Goal: Transaction & Acquisition: Download file/media

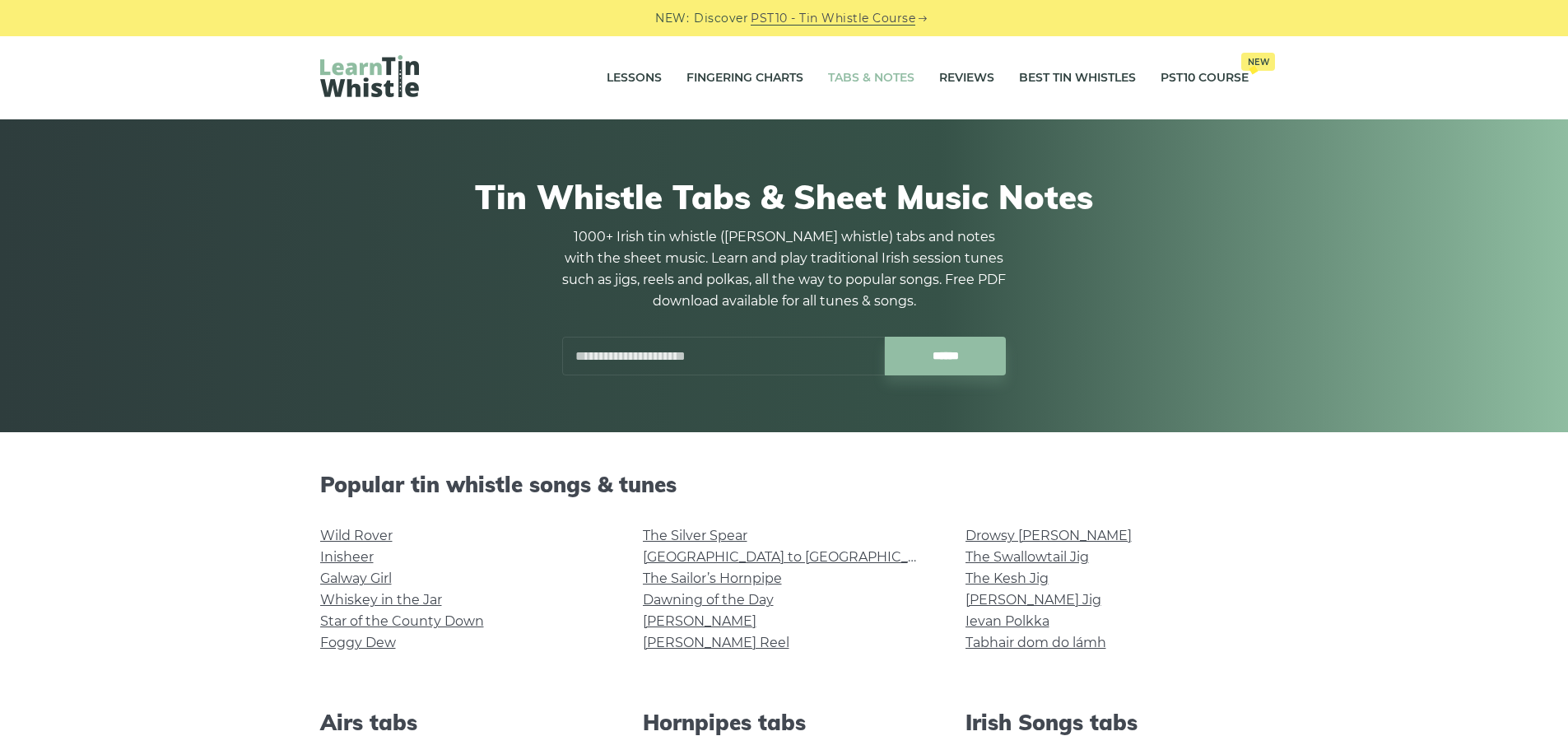
click at [778, 348] on input "text" at bounding box center [723, 356] width 322 height 39
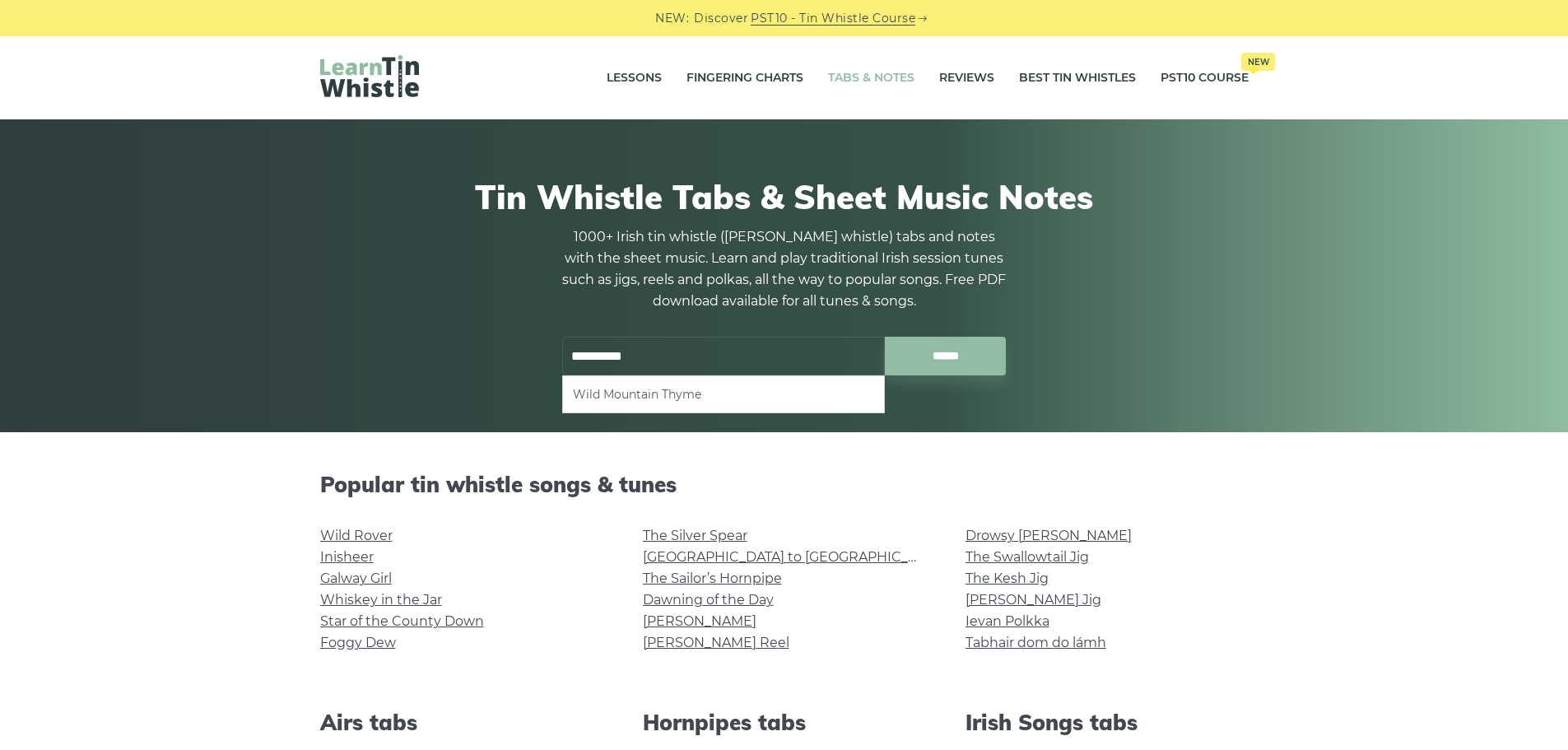
click at [660, 396] on li "Wild Mountain Thyme" at bounding box center [724, 394] width 301 height 19
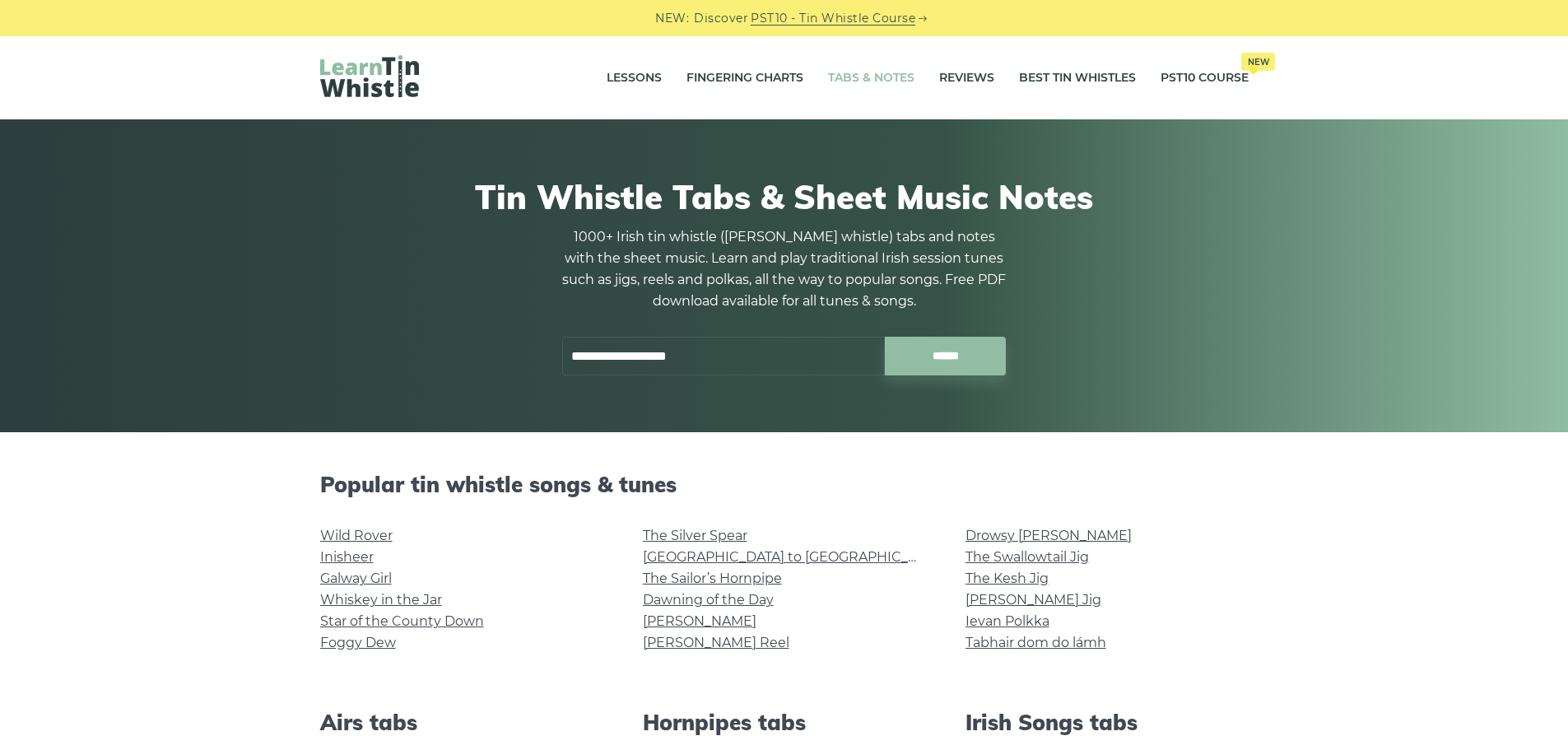
type input "**********"
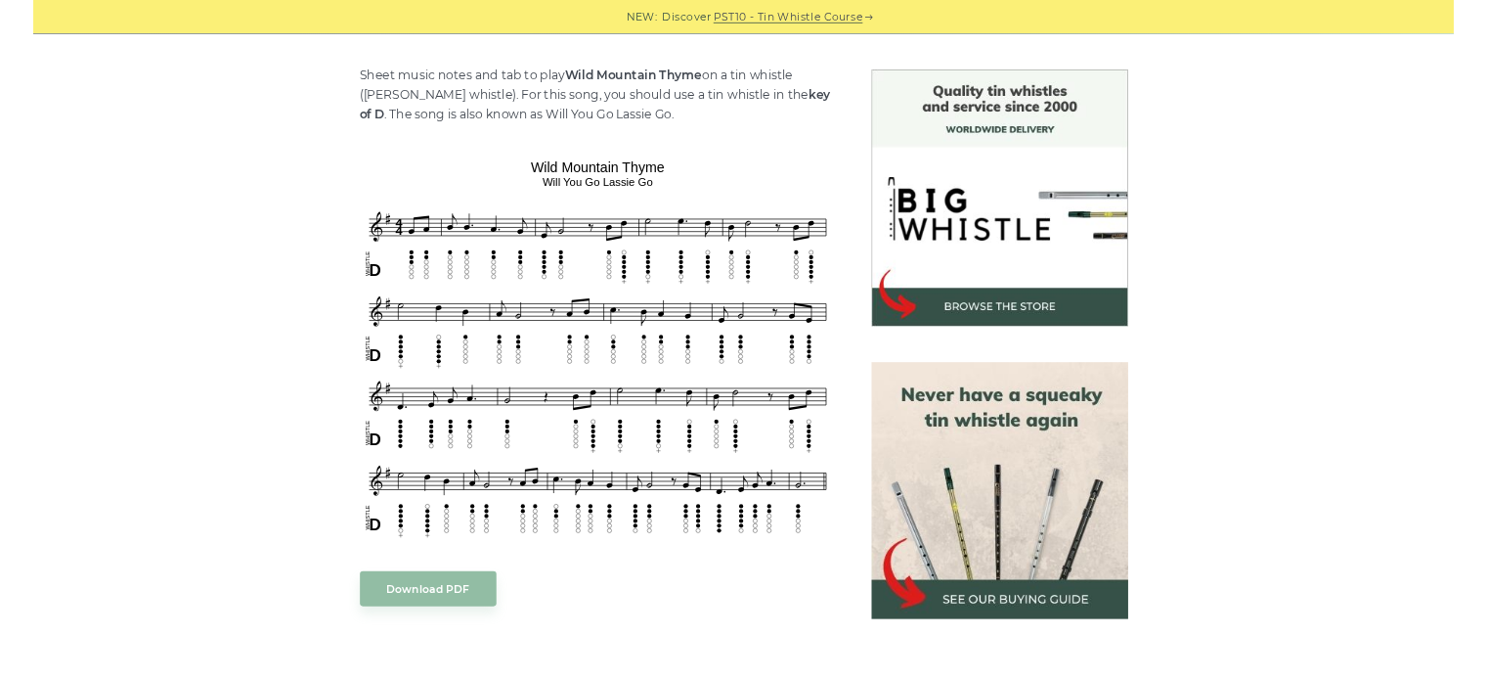
scroll to position [587, 0]
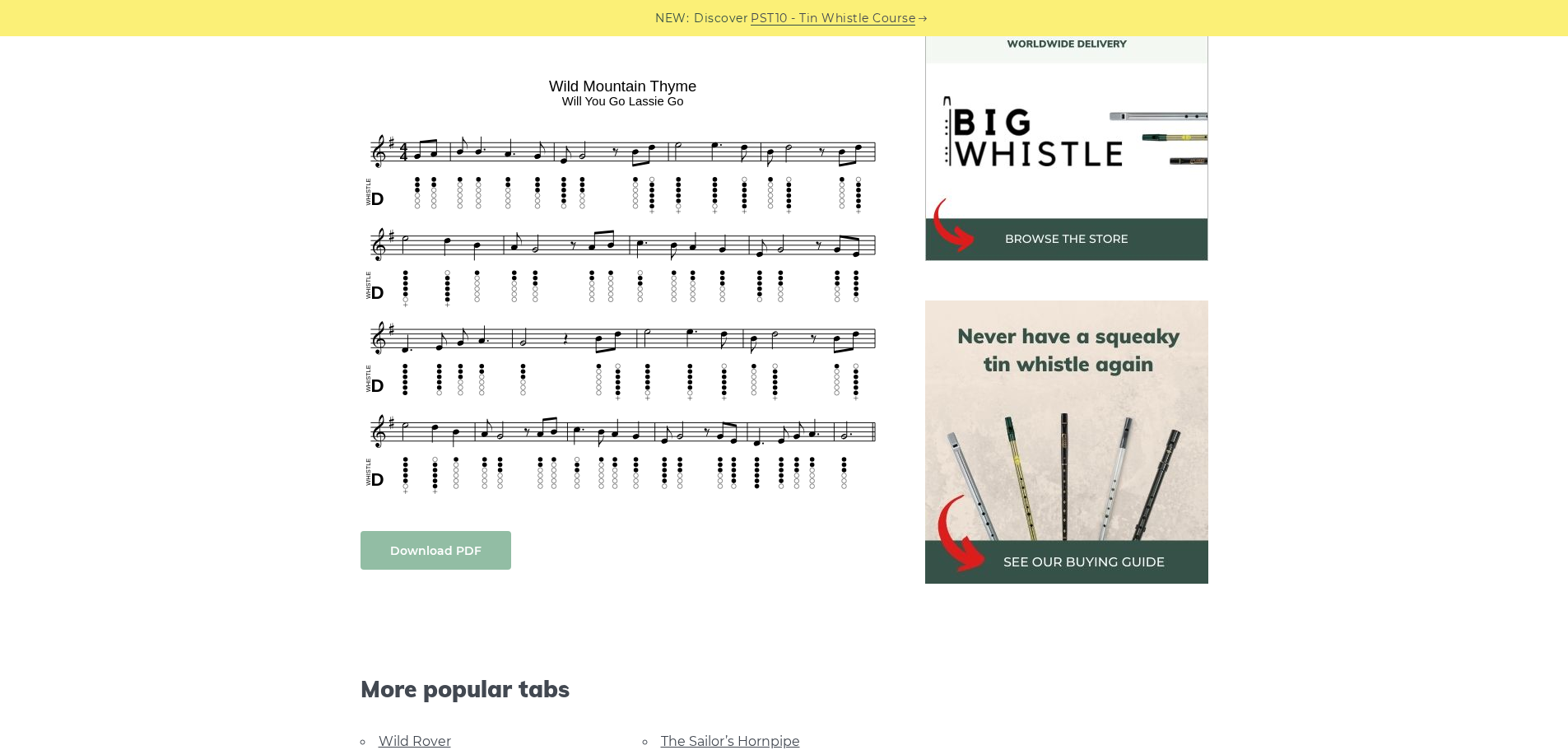
click at [477, 543] on link "Download PDF" at bounding box center [435, 551] width 151 height 39
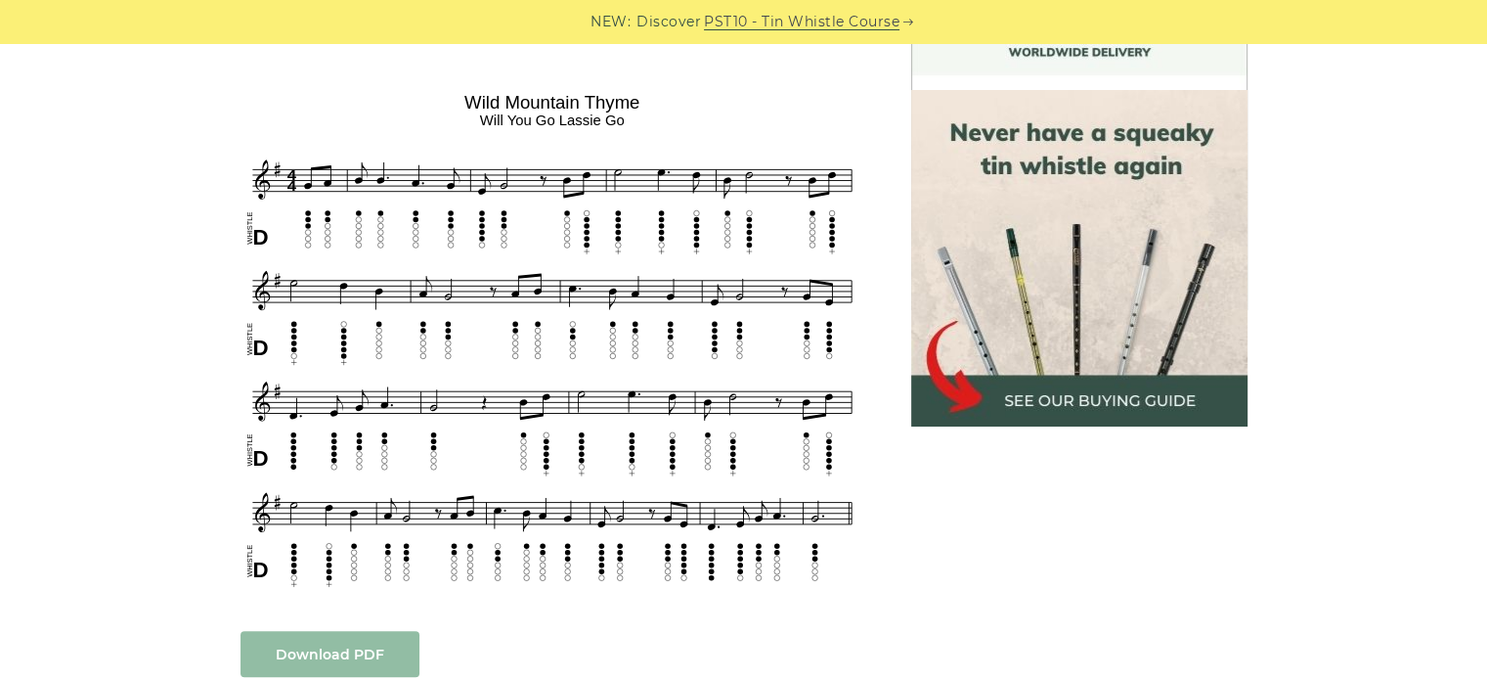
click at [326, 649] on link "Download PDF" at bounding box center [330, 654] width 179 height 46
